Goal: Task Accomplishment & Management: Manage account settings

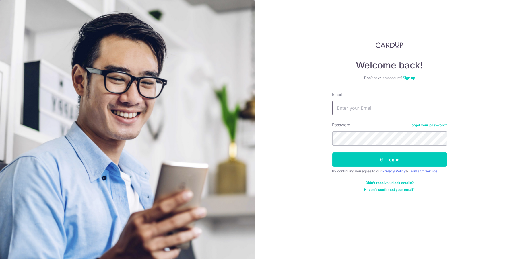
click at [349, 108] on input "Email" at bounding box center [389, 108] width 115 height 14
type input "[DOMAIN_NAME][EMAIL_ADDRESS][DOMAIN_NAME]"
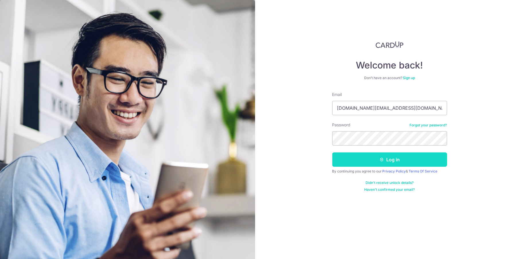
click at [370, 161] on button "Log in" at bounding box center [389, 160] width 115 height 14
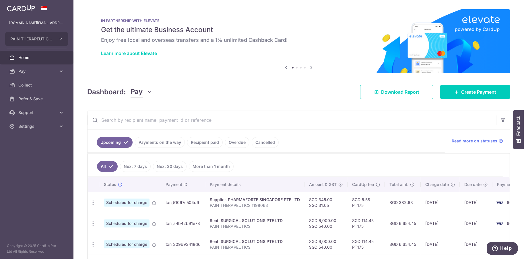
click at [195, 142] on link "Recipient paid" at bounding box center [205, 142] width 36 height 11
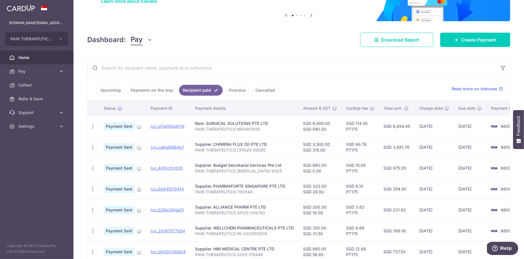
scroll to position [157, 0]
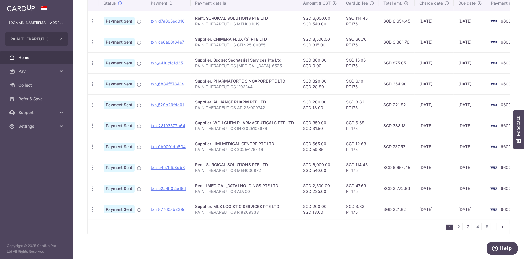
click at [468, 225] on link "3" at bounding box center [467, 227] width 7 height 7
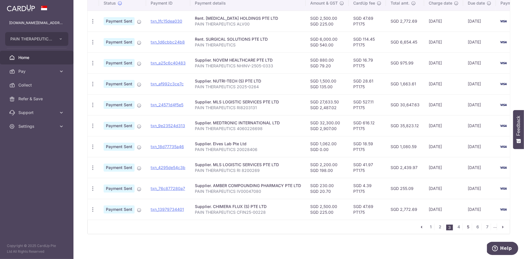
click at [469, 225] on link "5" at bounding box center [467, 227] width 7 height 7
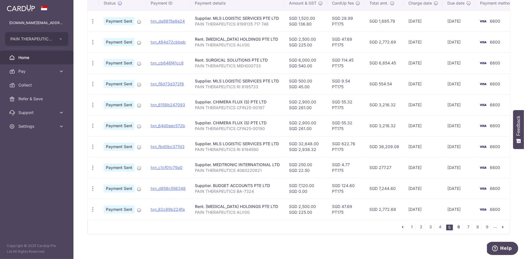
click at [459, 226] on link "6" at bounding box center [458, 227] width 7 height 7
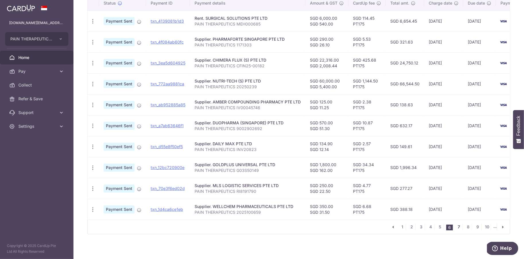
click at [459, 224] on link "7" at bounding box center [458, 227] width 7 height 7
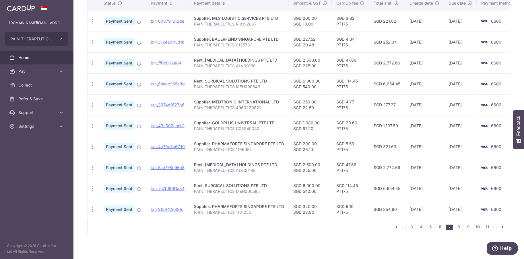
click at [440, 225] on link "6" at bounding box center [439, 227] width 7 height 7
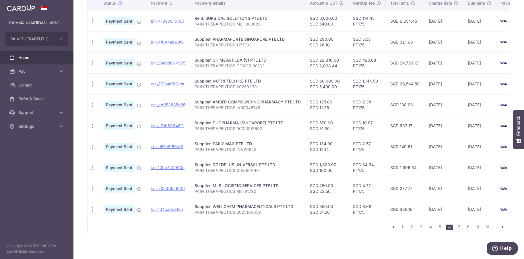
scroll to position [0, 0]
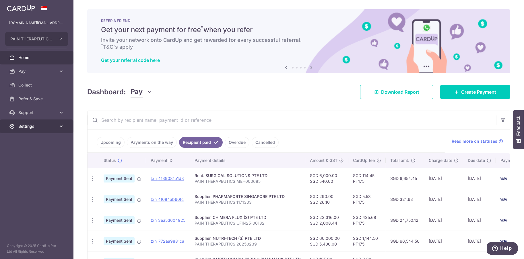
click at [65, 126] on link "Settings" at bounding box center [36, 127] width 73 height 14
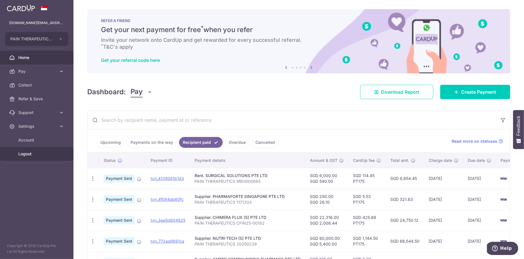
click at [26, 153] on span "Logout" at bounding box center [37, 154] width 38 height 6
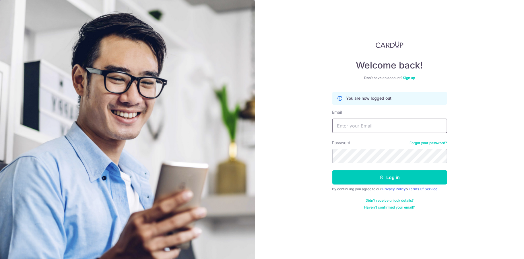
click at [348, 123] on input "Email" at bounding box center [389, 126] width 115 height 14
click at [363, 133] on form "You are now logged out Email ho Password Forgot your password? Log in By contin…" at bounding box center [389, 151] width 115 height 118
click at [357, 127] on input "ho" at bounding box center [389, 126] width 115 height 14
type input "h"
type input "[DOMAIN_NAME][EMAIL_ADDRESS][DOMAIN_NAME]"
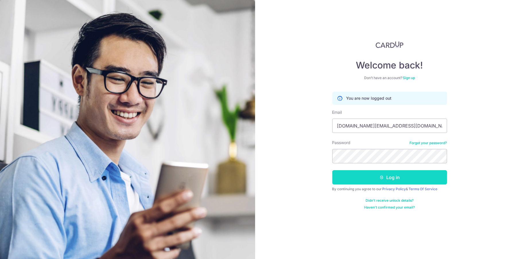
click at [403, 175] on button "Log in" at bounding box center [389, 177] width 115 height 14
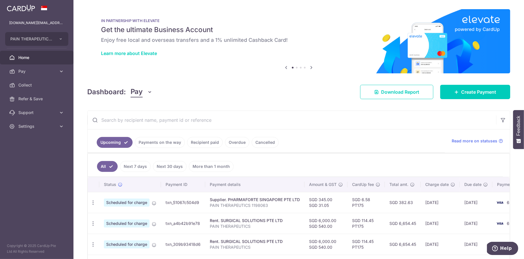
scroll to position [42, 0]
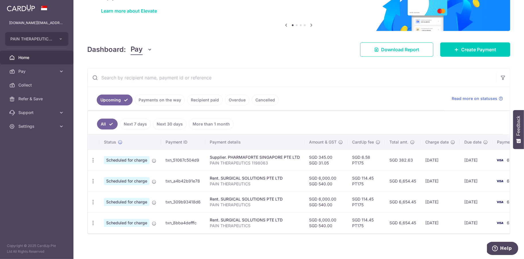
click at [204, 100] on link "Recipient paid" at bounding box center [205, 100] width 36 height 11
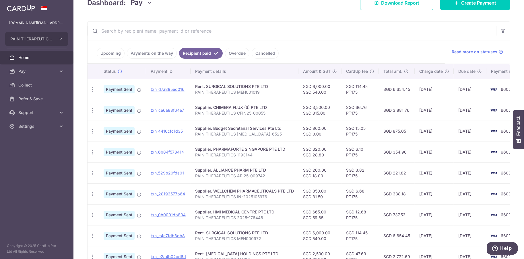
scroll to position [157, 0]
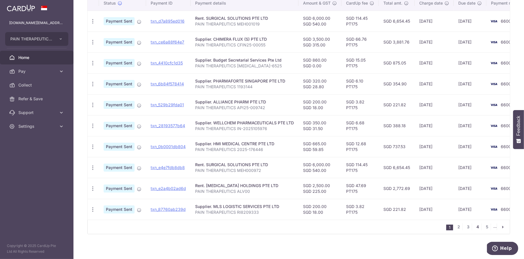
click at [481, 224] on link "4" at bounding box center [477, 227] width 7 height 7
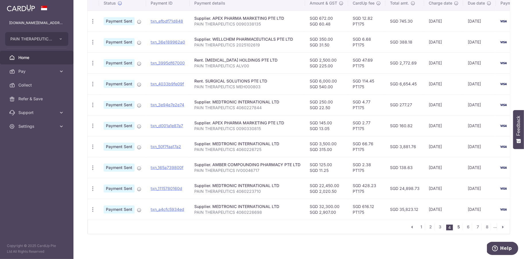
click at [459, 225] on link "5" at bounding box center [458, 227] width 7 height 7
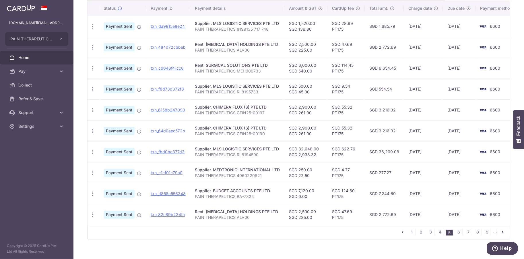
scroll to position [153, 0]
